Goal: Task Accomplishment & Management: Use online tool/utility

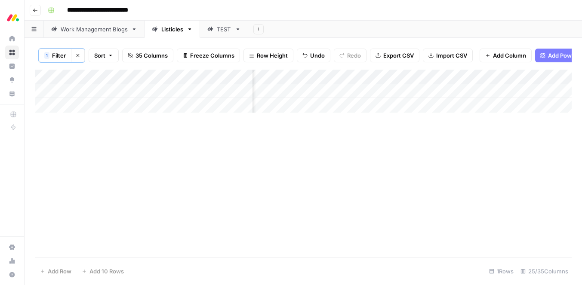
scroll to position [0, 1318]
click at [523, 89] on div "Add Column" at bounding box center [303, 91] width 536 height 43
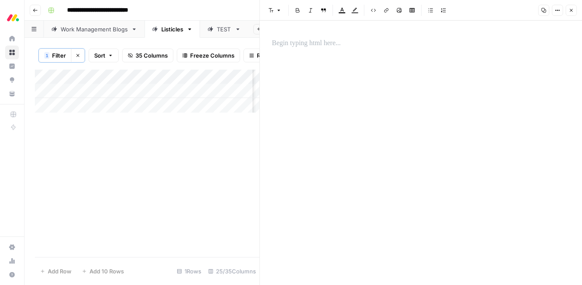
click at [570, 13] on button "Close" at bounding box center [570, 10] width 11 height 11
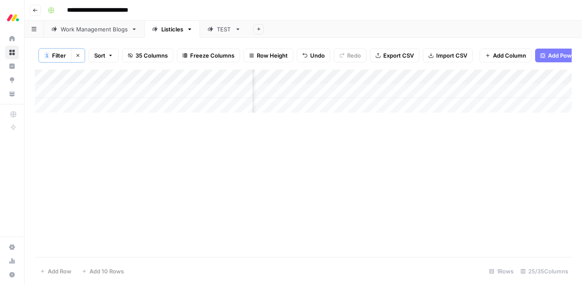
scroll to position [0, 1209]
click at [335, 97] on div "Add Column" at bounding box center [303, 91] width 536 height 43
click at [325, 89] on div "Add Column" at bounding box center [303, 91] width 536 height 43
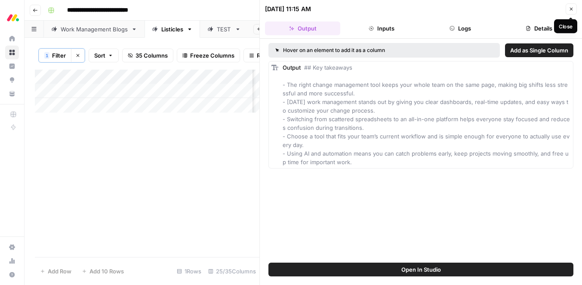
click at [570, 7] on icon "button" at bounding box center [570, 8] width 5 height 5
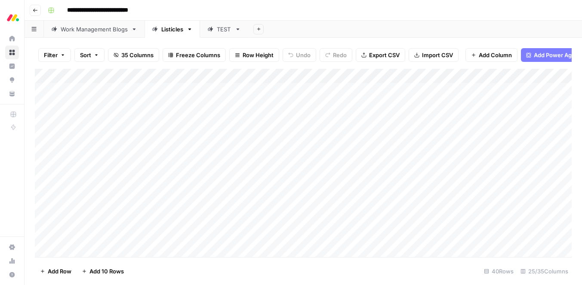
click at [61, 54] on icon "button" at bounding box center [62, 54] width 5 height 5
click at [81, 101] on button "Add Filter" at bounding box center [209, 97] width 320 height 11
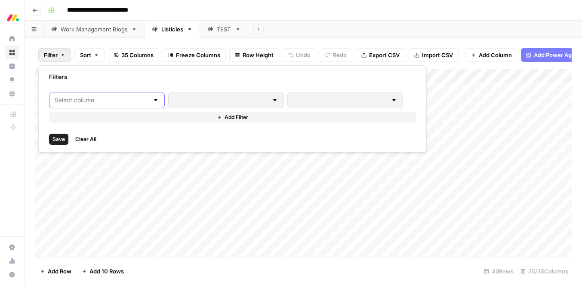
click at [81, 101] on input "text" at bounding box center [102, 100] width 94 height 9
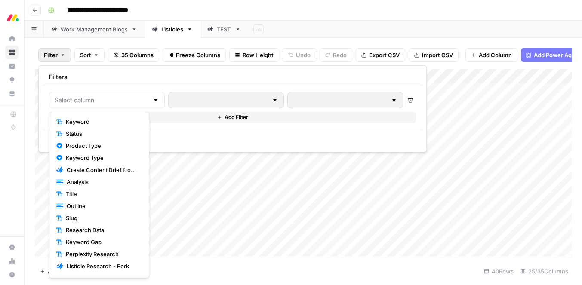
click at [80, 127] on button "Keyword" at bounding box center [99, 122] width 92 height 12
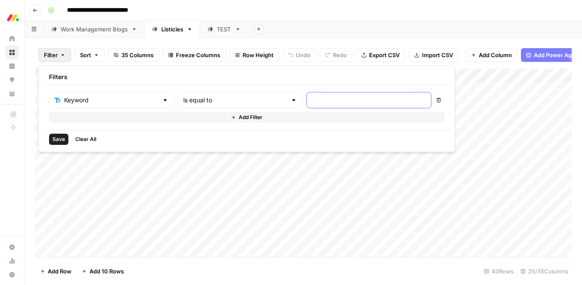
click at [312, 103] on input "text" at bounding box center [369, 100] width 114 height 9
paste input "change management tool"
type input "change management tool"
click at [62, 141] on span "Save" at bounding box center [58, 139] width 12 height 8
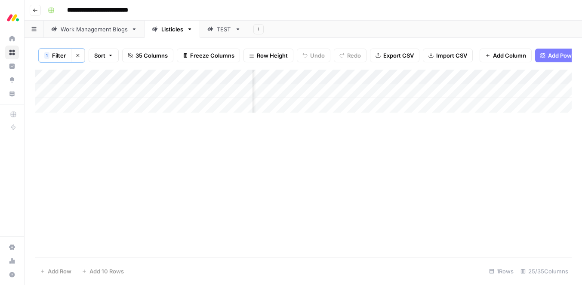
scroll to position [0, 1159]
click at [374, 89] on div "Add Column" at bounding box center [303, 91] width 536 height 43
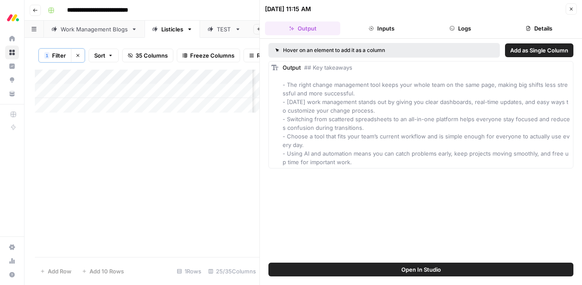
click at [572, 9] on icon "button" at bounding box center [570, 8] width 5 height 5
